Goal: Complete application form

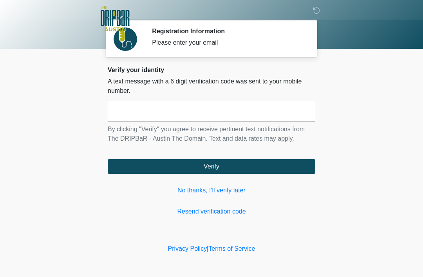
click at [218, 190] on link "No thanks, I'll verify later" at bounding box center [212, 190] width 208 height 9
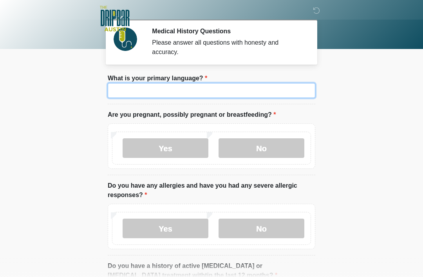
click at [301, 86] on input "What is your primary language?" at bounding box center [212, 90] width 208 height 15
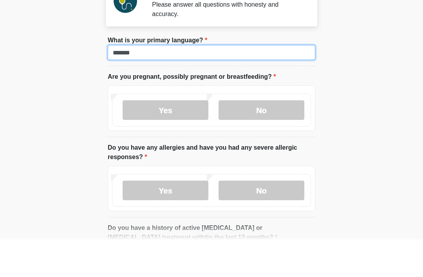
type input "*******"
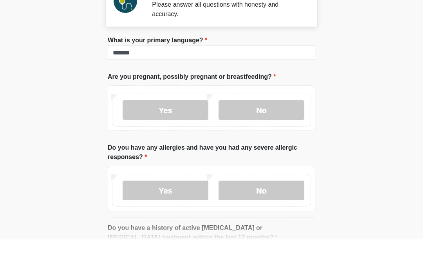
click at [275, 138] on label "No" at bounding box center [261, 148] width 86 height 20
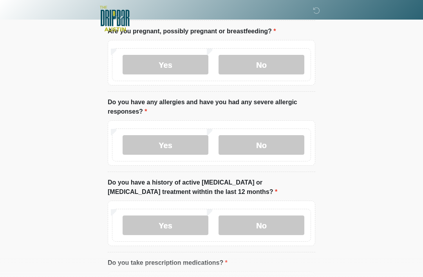
scroll to position [90, 0]
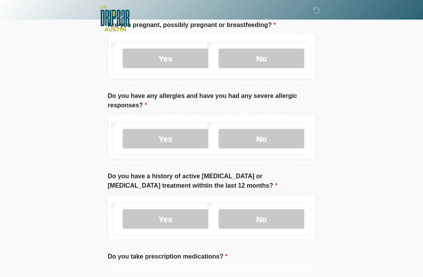
click at [262, 143] on label "No" at bounding box center [261, 139] width 86 height 20
click at [181, 143] on label "Yes" at bounding box center [166, 139] width 86 height 20
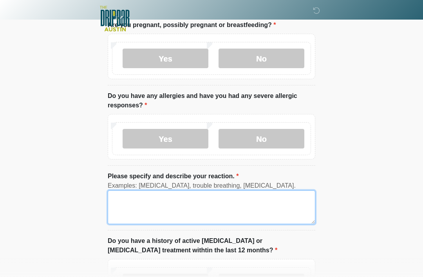
click at [192, 209] on textarea "Please specify and describe your reaction." at bounding box center [212, 207] width 208 height 34
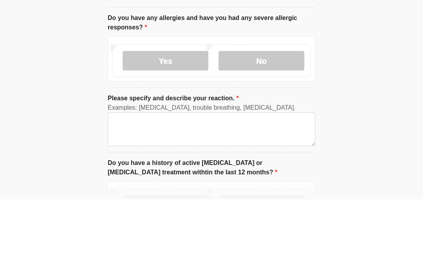
click at [276, 129] on label "No" at bounding box center [261, 139] width 86 height 20
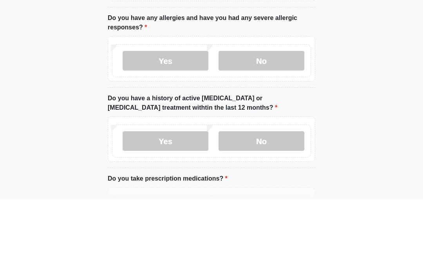
scroll to position [168, 0]
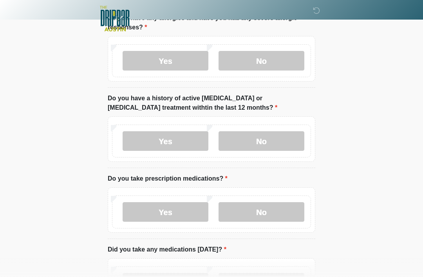
click at [276, 141] on label "No" at bounding box center [261, 141] width 86 height 20
click at [188, 210] on label "Yes" at bounding box center [166, 212] width 86 height 20
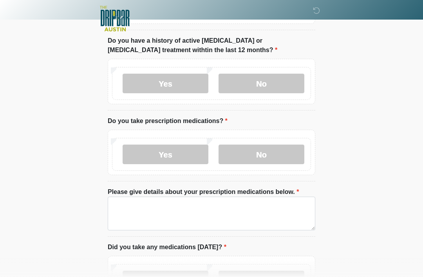
scroll to position [229, 0]
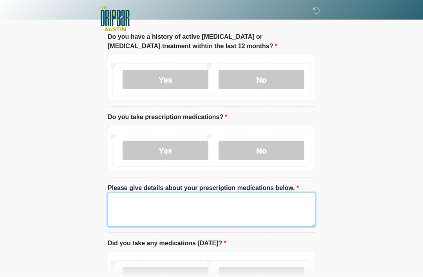
click at [204, 211] on textarea "Please give details about your prescription medications below." at bounding box center [212, 210] width 208 height 34
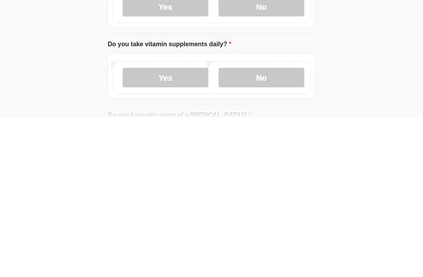
scroll to position [341, 0]
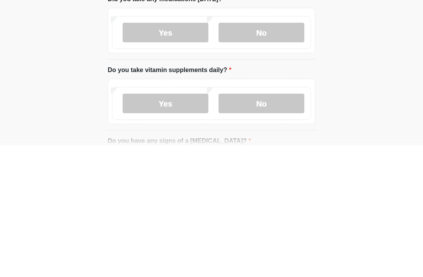
type textarea "**********"
click at [287, 226] on label "No" at bounding box center [261, 236] width 86 height 20
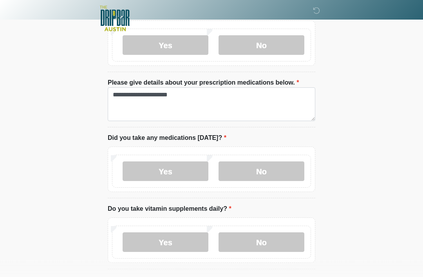
scroll to position [334, 0]
click at [190, 172] on label "Yes" at bounding box center [166, 171] width 86 height 20
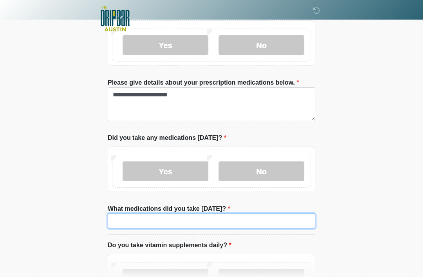
click at [205, 215] on input "What medications did you take [DATE]?" at bounding box center [212, 220] width 208 height 15
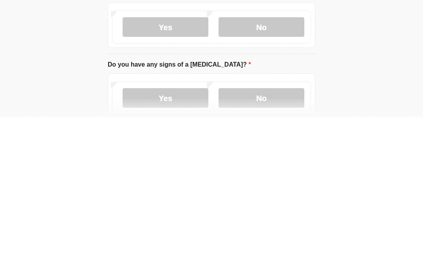
type input "*******"
click at [269, 248] on label "No" at bounding box center [261, 258] width 86 height 20
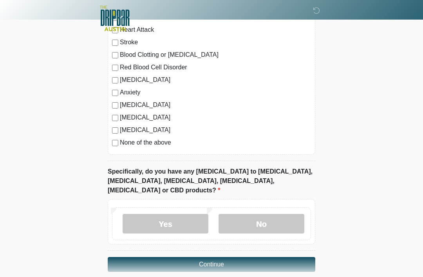
scroll to position [744, 0]
click at [278, 213] on label "No" at bounding box center [261, 223] width 86 height 20
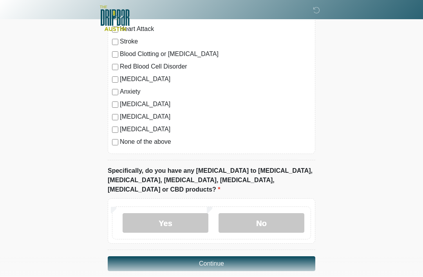
click at [254, 256] on button "Continue" at bounding box center [212, 263] width 208 height 15
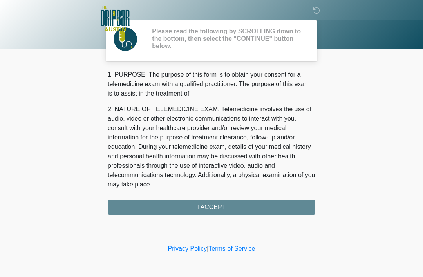
scroll to position [0, 0]
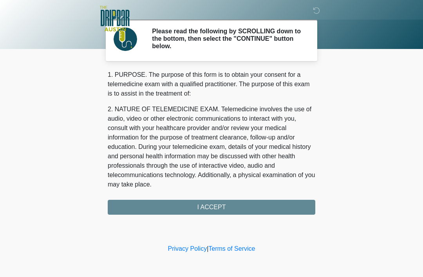
click at [277, 211] on div "1. PURPOSE. The purpose of this form is to obtain your consent for a telemedici…" at bounding box center [212, 142] width 208 height 144
click at [251, 205] on div "1. PURPOSE. The purpose of this form is to obtain your consent for a telemedici…" at bounding box center [212, 142] width 208 height 144
click at [139, 197] on div "1. PURPOSE. The purpose of this form is to obtain your consent for a telemedici…" at bounding box center [212, 142] width 208 height 144
click at [136, 206] on div "1. PURPOSE. The purpose of this form is to obtain your consent for a telemedici…" at bounding box center [212, 142] width 208 height 144
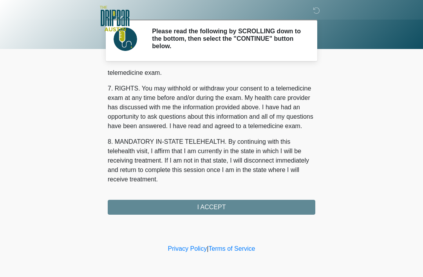
click at [153, 200] on button "I ACCEPT" at bounding box center [212, 207] width 208 height 15
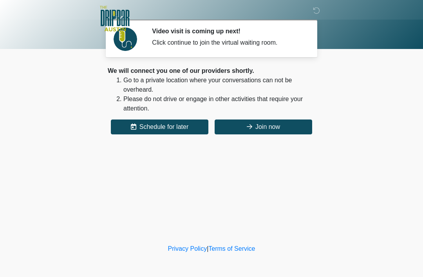
click at [253, 131] on button "Join now" at bounding box center [264, 126] width 98 height 15
